Goal: Information Seeking & Learning: Learn about a topic

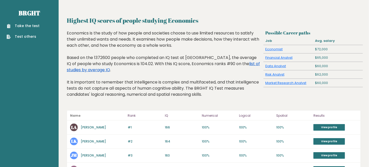
click at [223, 64] on link "list of studies by average IQ" at bounding box center [163, 67] width 193 height 12
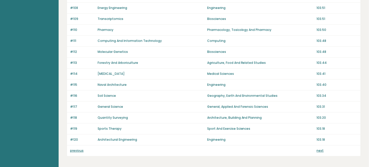
scroll to position [368, 0]
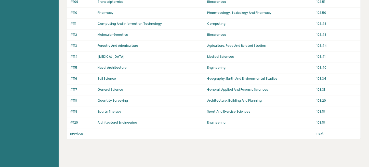
click at [82, 131] on link "previous" at bounding box center [77, 133] width 14 height 4
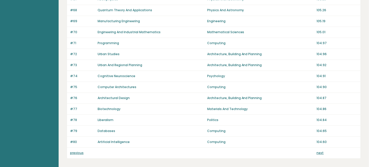
scroll to position [368, 0]
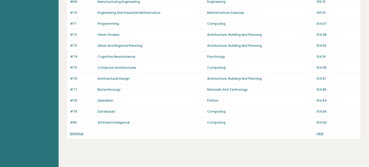
click at [82, 131] on link "previous" at bounding box center [77, 133] width 14 height 4
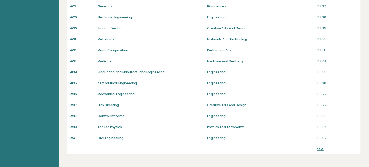
scroll to position [357, 0]
